Goal: Obtain resource: Obtain resource

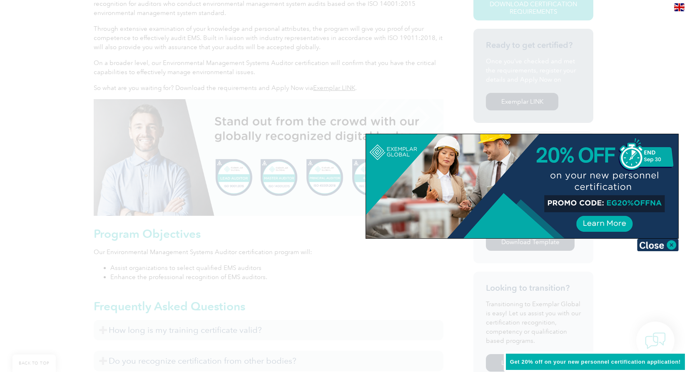
scroll to position [260, 0]
click at [671, 242] on img at bounding box center [658, 245] width 42 height 12
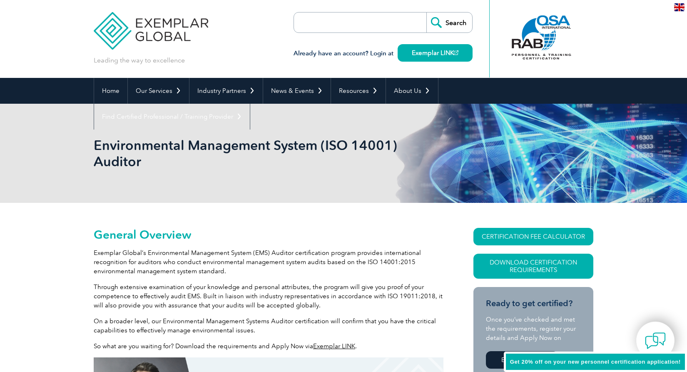
scroll to position [0, 0]
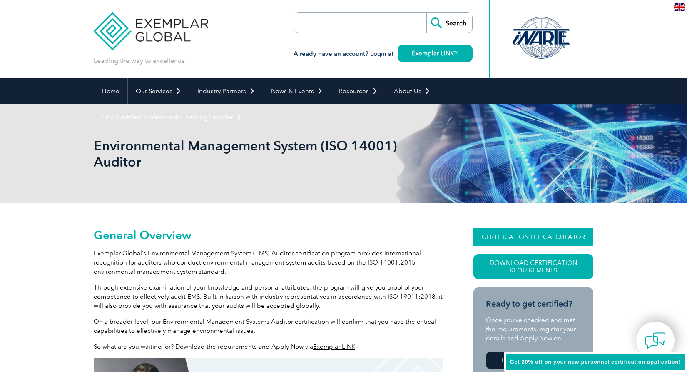
click at [527, 236] on link "CERTIFICATION FEE CALCULATOR" at bounding box center [534, 236] width 120 height 17
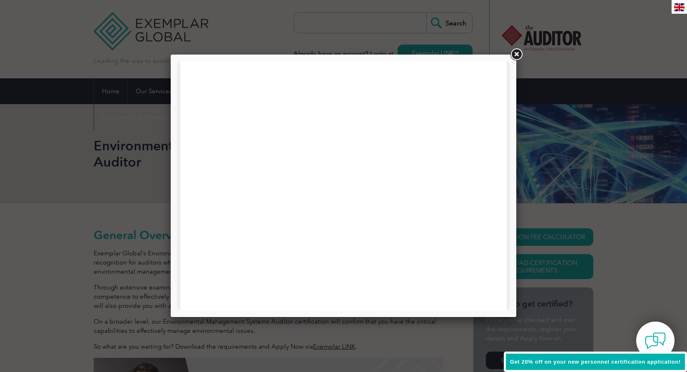
scroll to position [397, 0]
click at [518, 55] on link at bounding box center [516, 54] width 15 height 15
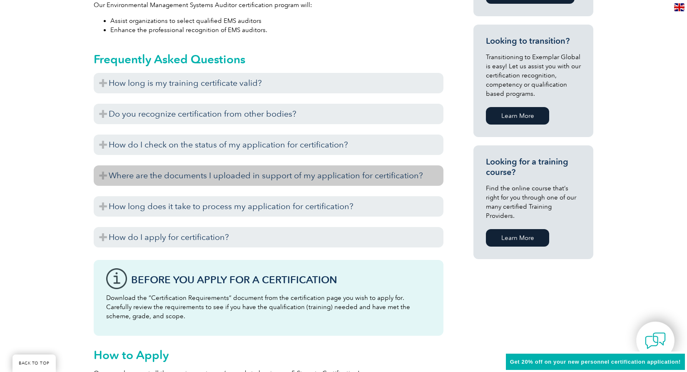
scroll to position [506, 0]
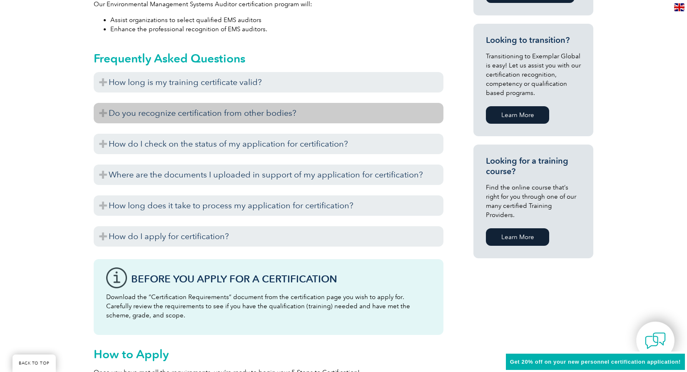
click at [105, 112] on h3 "Do you recognize certification from other bodies?" at bounding box center [269, 113] width 350 height 20
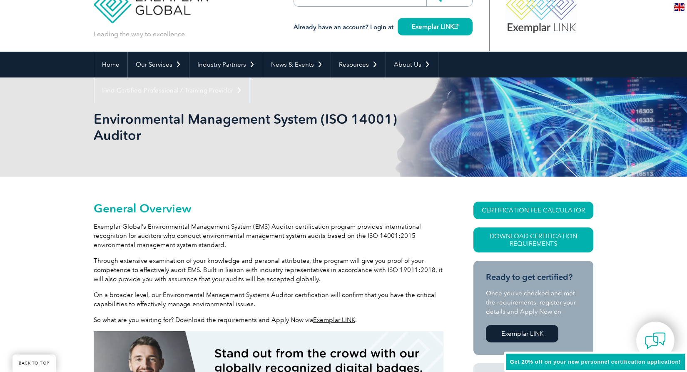
scroll to position [0, 0]
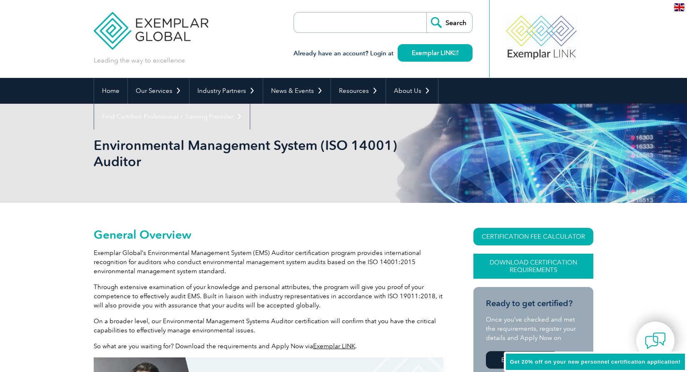
click at [532, 262] on link "Download Certification Requirements" at bounding box center [534, 266] width 120 height 25
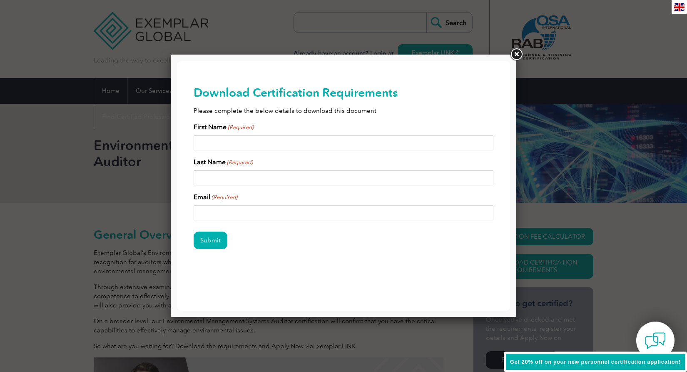
scroll to position [0, 0]
type input "[PERSON_NAME]"
type input "[EMAIL_ADDRESS][DOMAIN_NAME]"
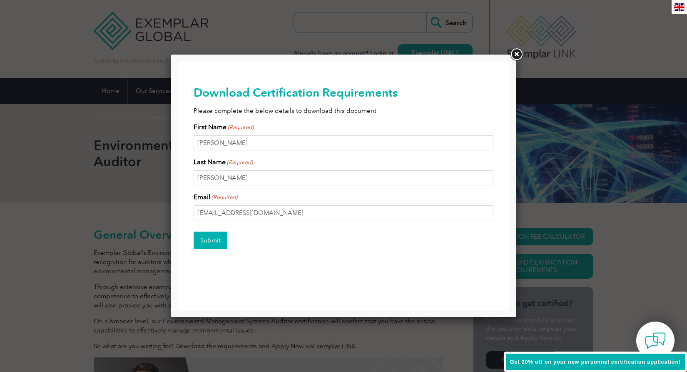
click at [212, 241] on input "Submit" at bounding box center [211, 240] width 34 height 17
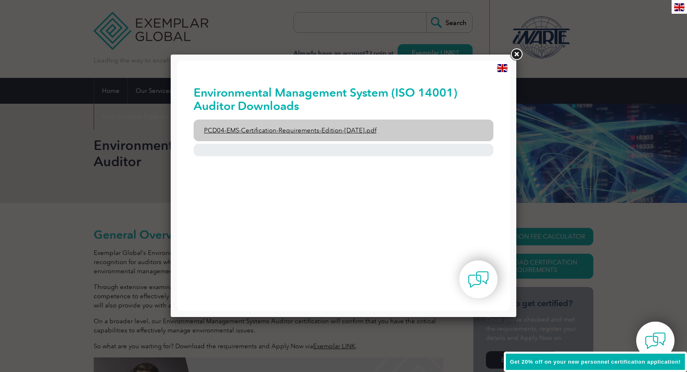
click at [298, 133] on link "PCD04-EMS-Certification-Requirements-Edition-[DATE].pdf" at bounding box center [344, 131] width 300 height 22
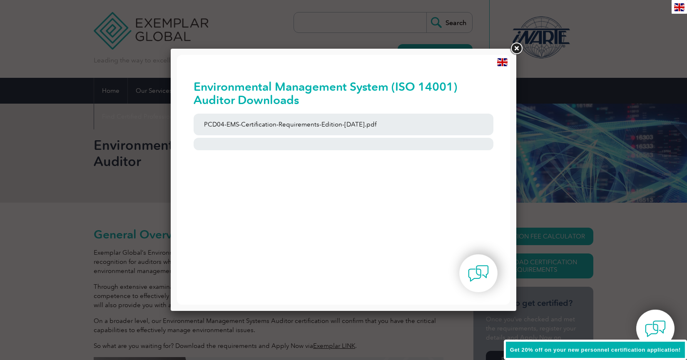
click at [517, 49] on link at bounding box center [516, 48] width 15 height 15
